Goal: Communication & Community: Participate in discussion

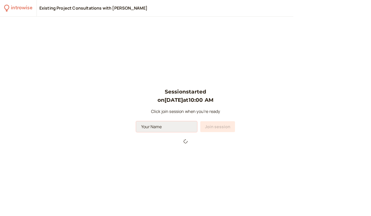
click at [166, 123] on input at bounding box center [166, 126] width 61 height 11
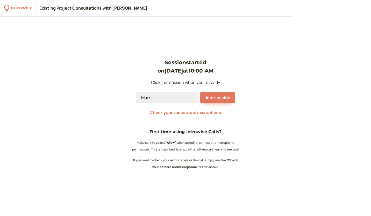
type input "Mark"
click at [200, 92] on button "Join session" at bounding box center [217, 97] width 35 height 11
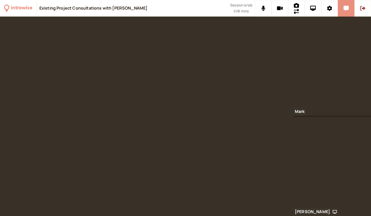
click at [347, 4] on button at bounding box center [346, 8] width 17 height 17
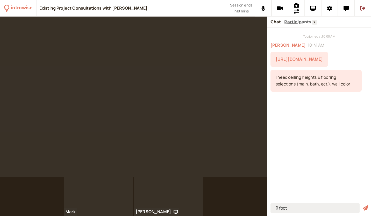
type input "9 foot"
click at [363, 206] on button "submit" at bounding box center [365, 208] width 5 height 5
type input "wood light brown in rooms"
click at [363, 206] on button "submit" at bounding box center [365, 208] width 5 height 5
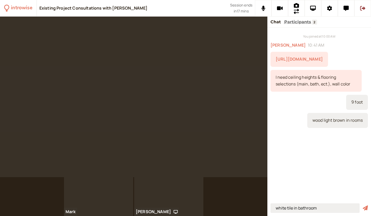
type input "white tile in bathroom"
click at [363, 206] on button "submit" at bounding box center [365, 208] width 5 height 5
type input "off white walls"
click at [363, 206] on button "submit" at bounding box center [365, 208] width 5 height 5
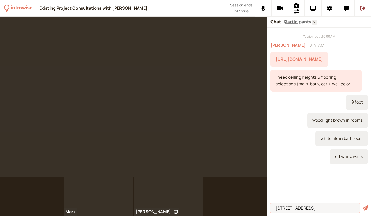
type input "[STREET_ADDRESS]"
click at [363, 206] on button "submit" at bounding box center [365, 208] width 5 height 5
